Goal: Task Accomplishment & Management: Use online tool/utility

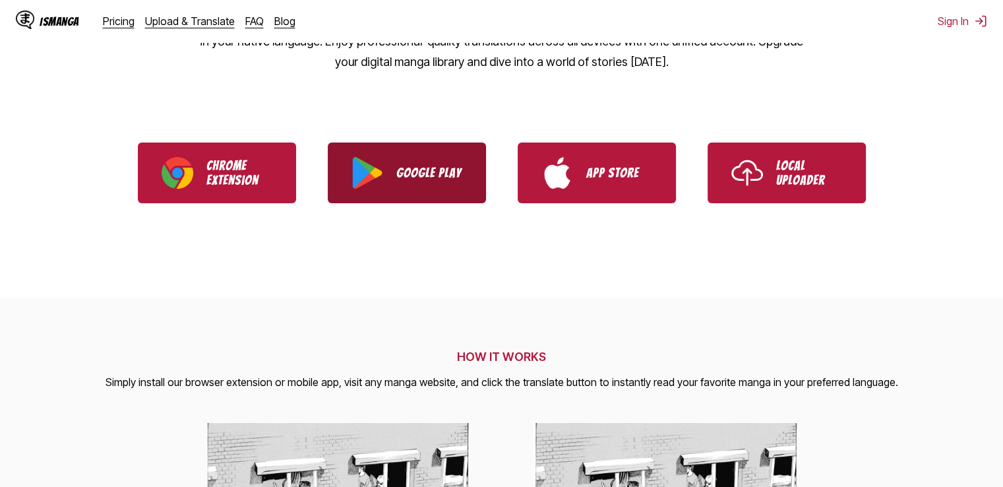
scroll to position [264, 0]
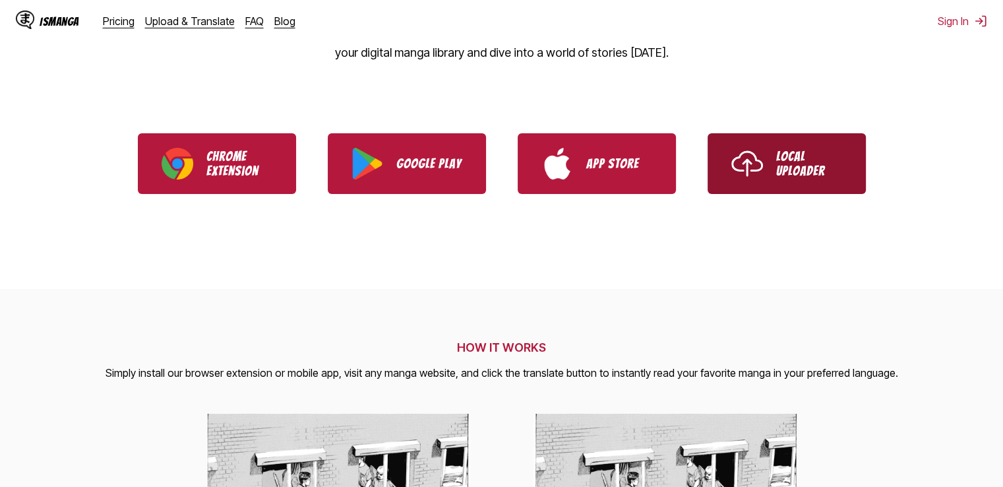
click at [792, 168] on p "Local Uploader" at bounding box center [809, 163] width 66 height 29
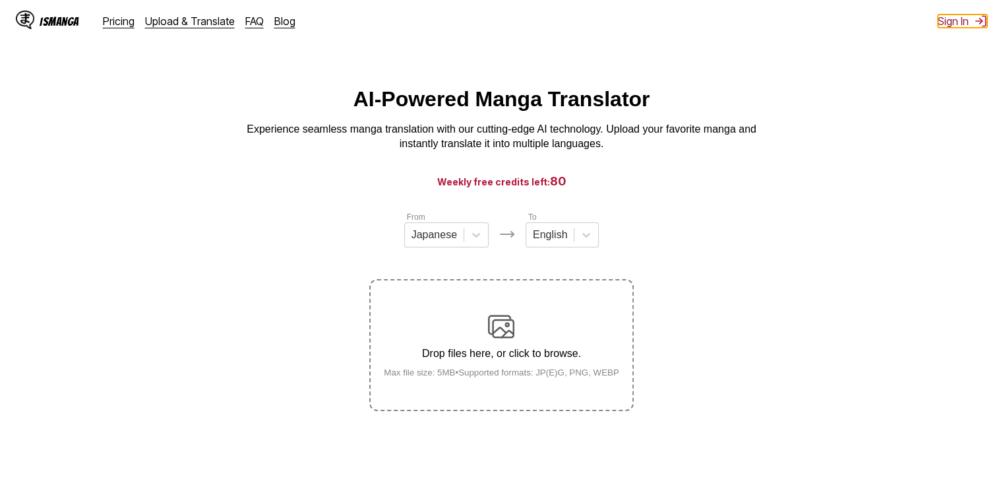
click at [967, 20] on button "Sign In" at bounding box center [962, 21] width 49 height 13
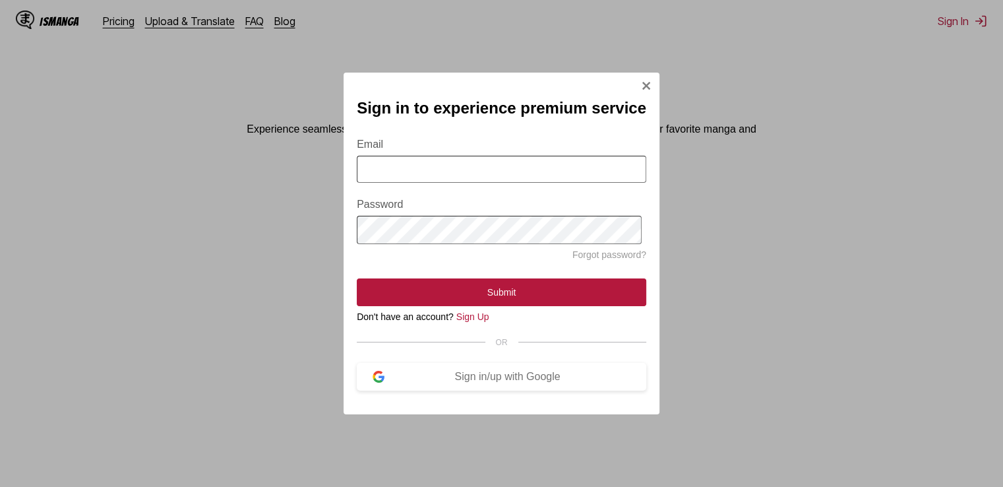
click at [484, 160] on input "Email" at bounding box center [502, 169] width 290 height 27
type input "**********"
click at [483, 383] on div "Sign in/up with Google" at bounding box center [508, 377] width 246 height 12
drag, startPoint x: 641, startPoint y: 79, endPoint x: 633, endPoint y: 78, distance: 8.0
click at [641, 80] on img "Sign In Modal" at bounding box center [646, 85] width 11 height 11
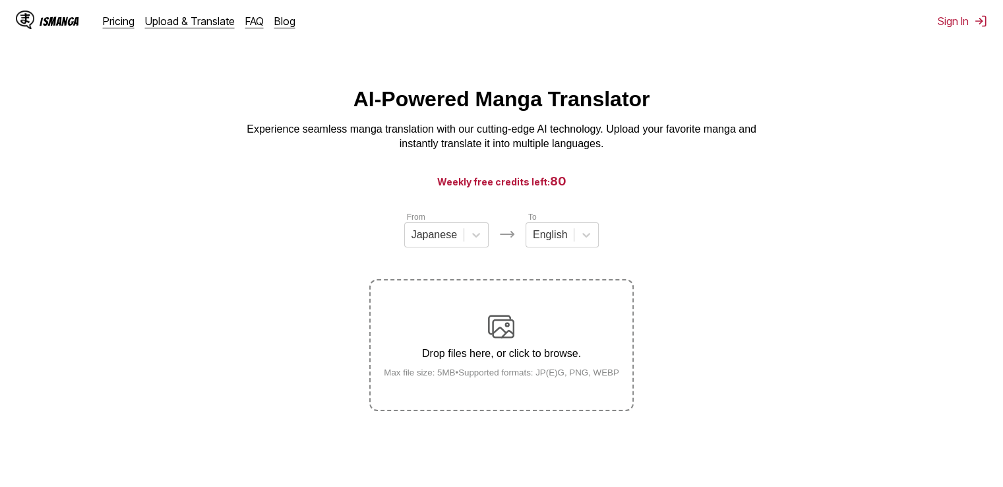
click at [374, 110] on h1 "AI-Powered Manga Translator" at bounding box center [502, 99] width 297 height 24
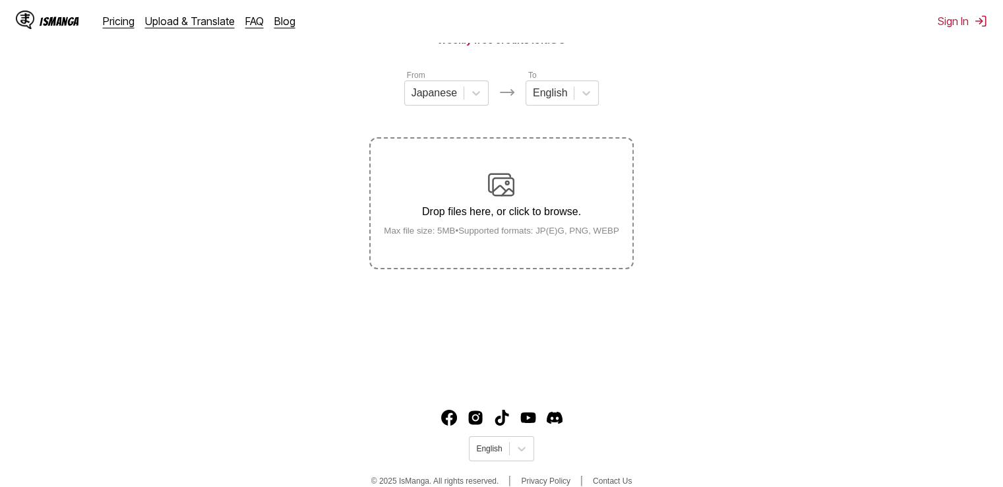
scroll to position [161, 0]
